Goal: Information Seeking & Learning: Understand process/instructions

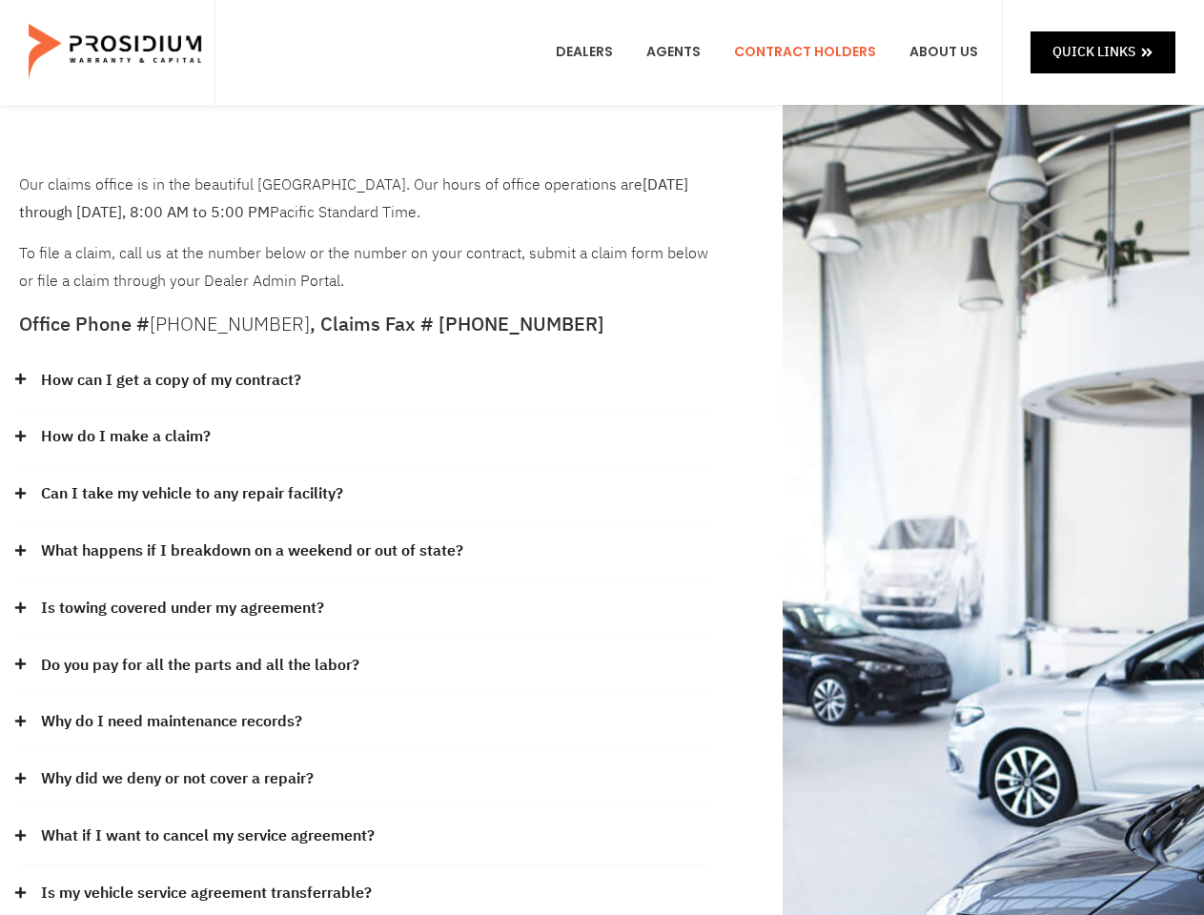
click at [602, 458] on div "How do I make a claim?" at bounding box center [365, 437] width 692 height 57
click at [365, 381] on div "How can I get a copy of my contract?" at bounding box center [365, 381] width 692 height 57
click at [170, 380] on link "How can I get a copy of my contract?" at bounding box center [171, 381] width 260 height 28
click at [365, 438] on div "How do I make a claim?" at bounding box center [365, 437] width 692 height 57
click at [125, 437] on link "How do I make a claim?" at bounding box center [126, 437] width 170 height 28
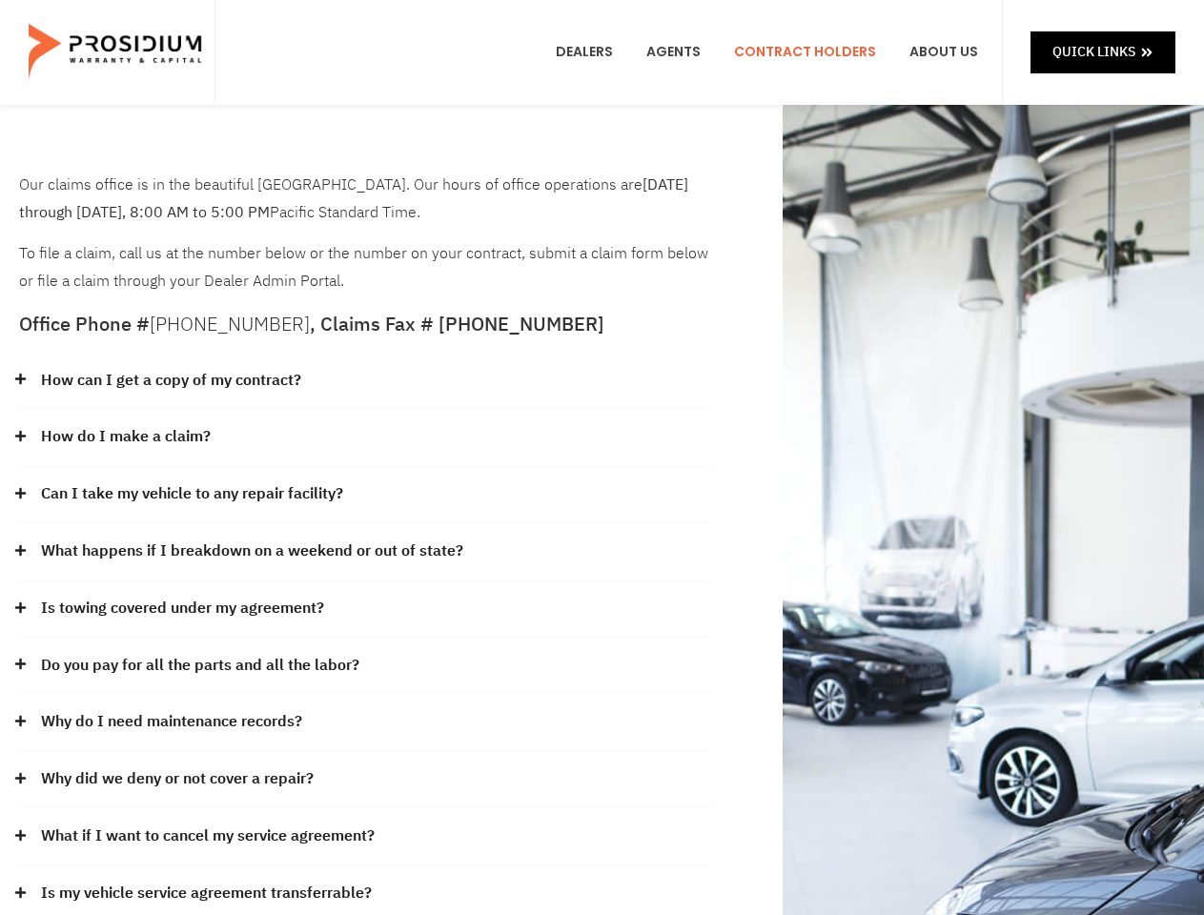
click at [365, 495] on div "Can I take my vehicle to any repair facility?" at bounding box center [365, 494] width 692 height 57
click at [193, 494] on link "Can I take my vehicle to any repair facility?" at bounding box center [192, 495] width 302 height 28
click at [365, 552] on link "What happens if I breakdown on a weekend or out of state?" at bounding box center [252, 552] width 422 height 28
click at [250, 551] on link "What happens if I breakdown on a weekend or out of state?" at bounding box center [252, 552] width 422 height 28
click at [365, 609] on div "Is towing covered under my agreement?" at bounding box center [365, 609] width 692 height 57
